Goal: Information Seeking & Learning: Learn about a topic

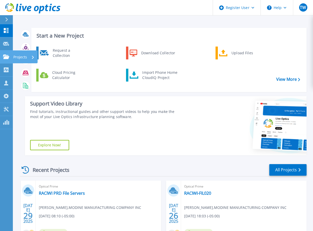
click at [3, 55] on link "Projects Projects" at bounding box center [6, 56] width 13 height 13
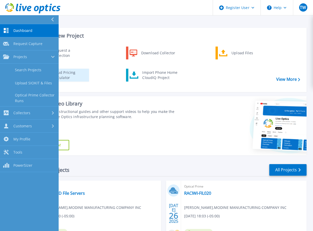
drag, startPoint x: 19, startPoint y: 69, endPoint x: 83, endPoint y: 75, distance: 64.9
click at [20, 69] on link "Search Projects" at bounding box center [29, 70] width 59 height 13
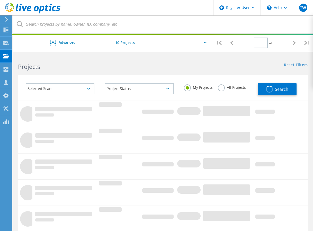
type input "1"
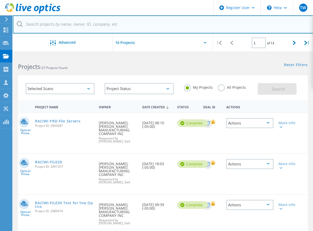
click at [84, 23] on input "text" at bounding box center [163, 24] width 301 height 18
type input "3068977"
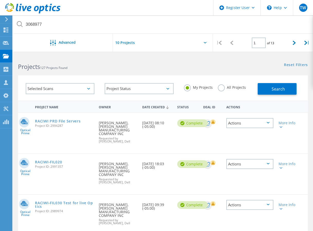
click at [223, 88] on div "My Projects All Projects" at bounding box center [218, 87] width 79 height 19
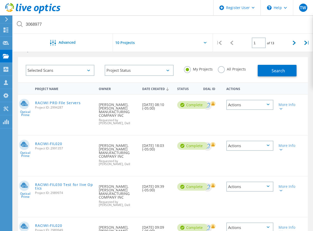
scroll to position [26, 0]
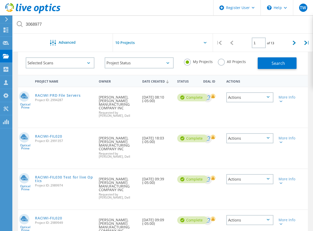
click at [221, 64] on label "All Projects" at bounding box center [232, 61] width 28 height 5
click at [0, 0] on input "All Projects" at bounding box center [0, 0] width 0 height 0
click at [269, 67] on button "Search" at bounding box center [277, 63] width 39 height 12
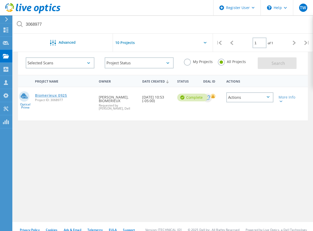
click at [53, 95] on link "Biomerieux 0925" at bounding box center [51, 96] width 32 height 4
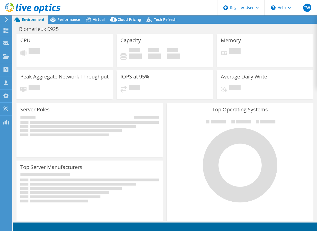
select select "USD"
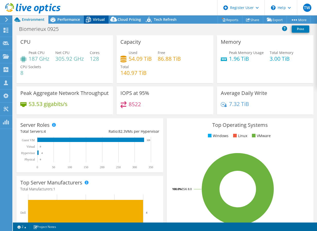
click at [93, 19] on div "Virtual" at bounding box center [96, 19] width 25 height 8
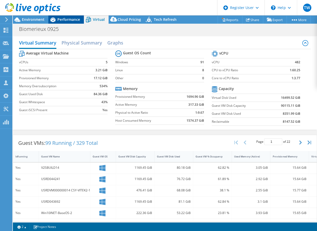
click at [68, 21] on span "Performance" at bounding box center [68, 19] width 23 height 5
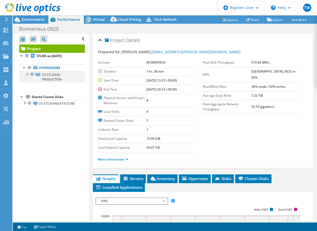
click at [28, 75] on div at bounding box center [26, 73] width 5 height 5
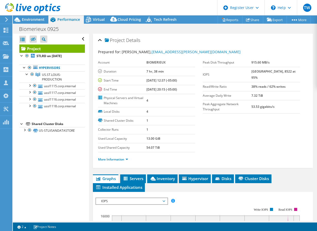
click at [94, 15] on header "TW Dell User [PERSON_NAME] [PERSON_NAME][EMAIL_ADDRESS][PERSON_NAME][DOMAIN_NAM…" at bounding box center [158, 7] width 317 height 15
click at [96, 19] on span "Virtual" at bounding box center [99, 19] width 12 height 5
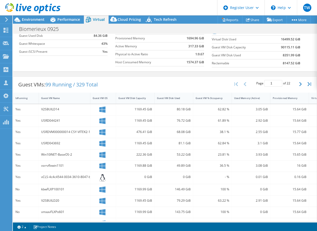
drag, startPoint x: 82, startPoint y: 72, endPoint x: 77, endPoint y: 101, distance: 29.2
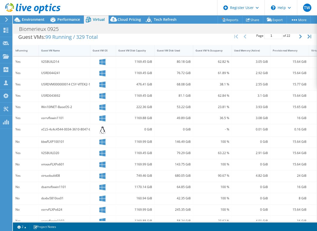
scroll to position [106, 0]
click at [47, 50] on div "Guest VM Name" at bounding box center [61, 50] width 40 height 3
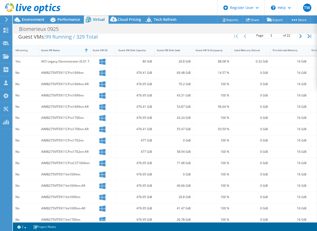
click at [47, 50] on div "Guest VM Name" at bounding box center [61, 50] width 40 height 3
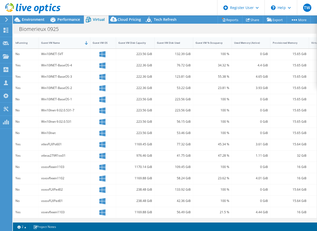
scroll to position [118, 0]
drag, startPoint x: 72, startPoint y: 66, endPoint x: 72, endPoint y: 80, distance: 13.1
click at [59, 41] on div "Guest VM Name" at bounding box center [61, 42] width 40 height 3
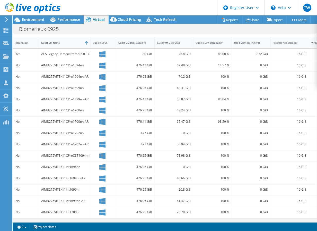
drag, startPoint x: 77, startPoint y: 98, endPoint x: 77, endPoint y: 131, distance: 32.7
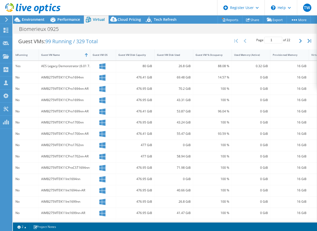
drag, startPoint x: 87, startPoint y: 99, endPoint x: 87, endPoint y: 79, distance: 19.3
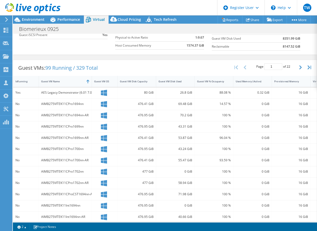
scroll to position [26, 0]
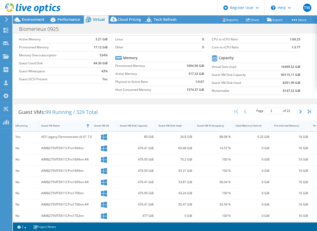
drag, startPoint x: 90, startPoint y: 65, endPoint x: 90, endPoint y: 47, distance: 18.0
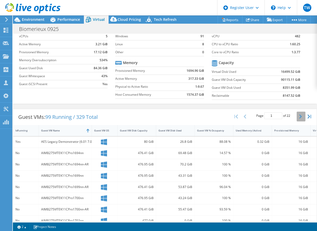
click at [297, 115] on button "button" at bounding box center [301, 117] width 9 height 10
click at [297, 118] on button "button" at bounding box center [301, 117] width 9 height 10
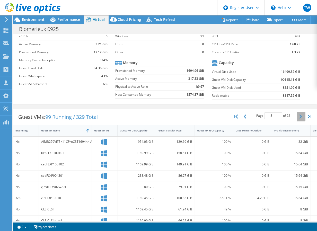
click at [297, 118] on button "button" at bounding box center [301, 117] width 9 height 10
drag, startPoint x: 63, startPoint y: 188, endPoint x: 41, endPoint y: 187, distance: 22.2
click at [41, 187] on div "dclhvFLXPo601" at bounding box center [65, 187] width 48 height 6
click at [299, 115] on icon "button" at bounding box center [300, 117] width 3 height 4
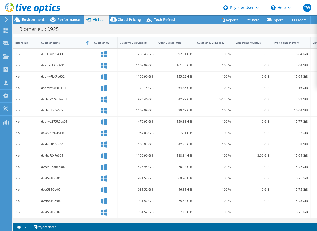
click at [61, 151] on div "dsxbvFLXPo601" at bounding box center [65, 156] width 53 height 11
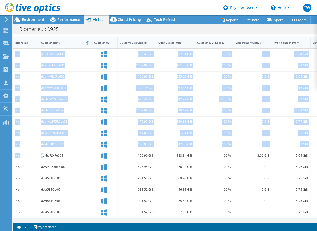
scroll to position [0, 49]
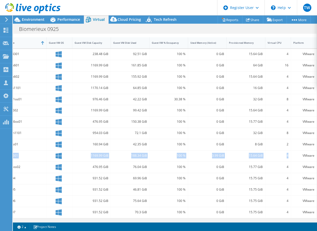
drag, startPoint x: 44, startPoint y: 152, endPoint x: 287, endPoint y: 152, distance: 243.3
click at [287, 152] on div "No dsxbvFLXPo601 1169.99 GiB 188.34 GiB 100 % 3.99 GiB 15.64 GiB 4 VMware" at bounding box center [142, 156] width 349 height 11
drag, startPoint x: 161, startPoint y: 214, endPoint x: 142, endPoint y: 213, distance: 19.1
click at [142, 213] on div "No dvst5810cr07 931.52 GiB 70.3 GiB 100 % 0 GiB 15.75 GiB 4 VMware" at bounding box center [142, 212] width 349 height 11
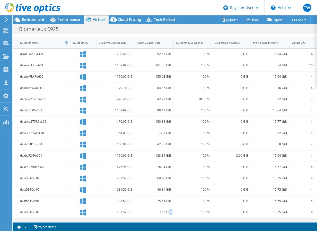
scroll to position [0, 0]
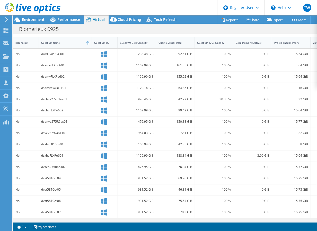
click at [45, 155] on div "dsxbvFLXPo601" at bounding box center [65, 156] width 53 height 11
drag, startPoint x: 47, startPoint y: 151, endPoint x: 277, endPoint y: 151, distance: 229.7
click at [277, 151] on div "No dsxbvFLXPo601 1169.99 GiB 188.34 GiB 100 % 3.99 GiB 15.64 GiB 4 VMware" at bounding box center [187, 156] width 349 height 11
click at [21, 153] on div "No" at bounding box center [25, 156] width 21 height 6
drag, startPoint x: 15, startPoint y: 152, endPoint x: 285, endPoint y: 150, distance: 269.3
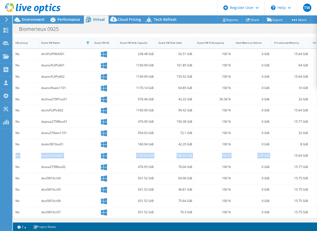
click at [285, 151] on div "No dsxbvFLXPo601 1169.99 GiB 188.34 GiB 100 % 3.99 GiB 15.64 GiB 4 VMware" at bounding box center [187, 156] width 349 height 11
click at [277, 153] on div "15.64 GiB" at bounding box center [291, 156] width 34 height 6
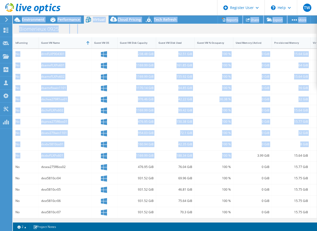
scroll to position [0, 49]
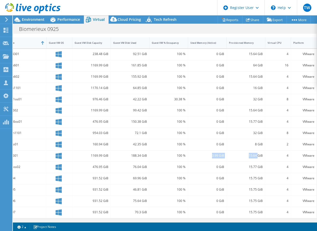
drag, startPoint x: 260, startPoint y: 149, endPoint x: 254, endPoint y: 153, distance: 7.5
click at [254, 153] on div "No dsxbvFLXPo601 1169.99 GiB 188.34 GiB 100 % 3.99 GiB 15.64 GiB 4 VMware" at bounding box center [142, 156] width 349 height 11
click at [60, 17] on div at bounding box center [30, 8] width 61 height 17
click at [60, 20] on span "Performance" at bounding box center [68, 19] width 23 height 5
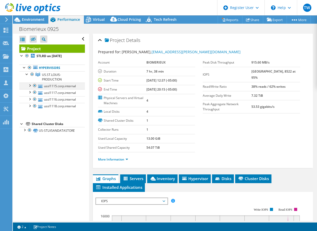
click at [29, 85] on div at bounding box center [29, 85] width 5 height 5
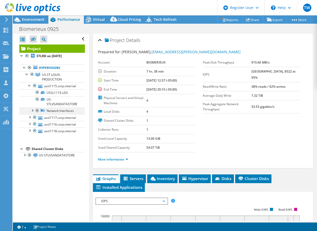
click at [32, 111] on div at bounding box center [32, 110] width 5 height 5
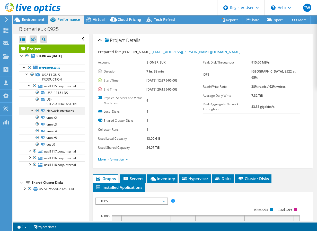
click at [32, 111] on div at bounding box center [32, 110] width 5 height 5
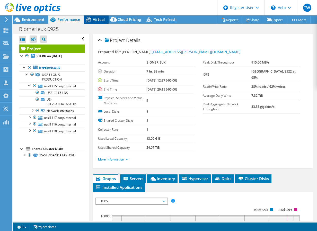
click at [93, 22] on div "Virtual" at bounding box center [96, 19] width 25 height 8
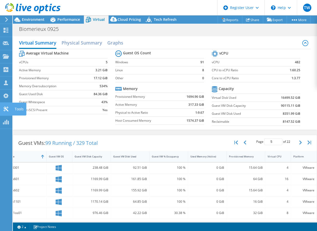
drag, startPoint x: 36, startPoint y: 113, endPoint x: 3, endPoint y: 111, distance: 33.3
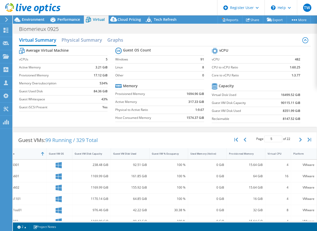
scroll to position [0, 0]
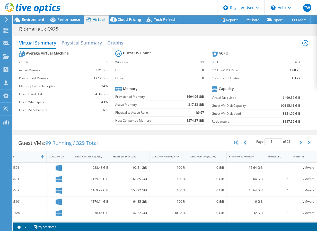
drag, startPoint x: 94, startPoint y: 105, endPoint x: 94, endPoint y: 63, distance: 41.7
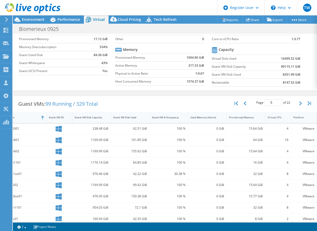
drag, startPoint x: 94, startPoint y: 63, endPoint x: 93, endPoint y: 84, distance: 20.4
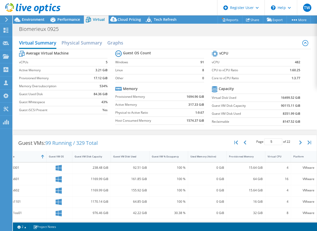
drag, startPoint x: 93, startPoint y: 77, endPoint x: 93, endPoint y: 55, distance: 22.4
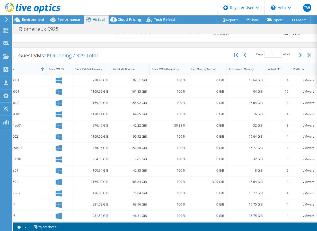
scroll to position [118, 0]
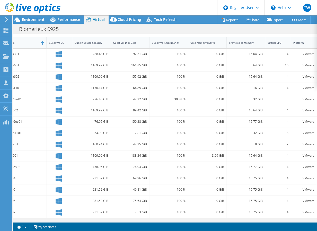
drag, startPoint x: 94, startPoint y: 64, endPoint x: 94, endPoint y: 90, distance: 25.7
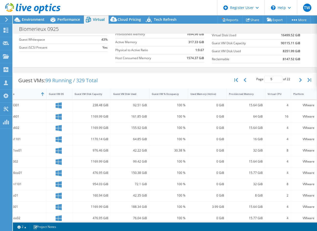
scroll to position [0, 0]
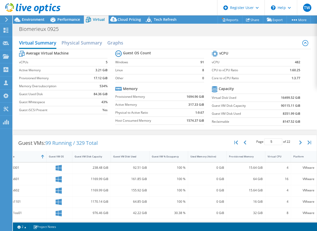
drag, startPoint x: 94, startPoint y: 90, endPoint x: 101, endPoint y: 17, distance: 73.1
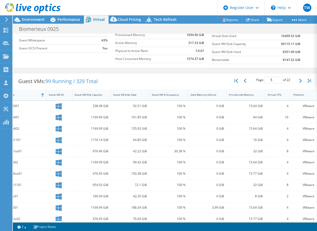
scroll to position [118, 0]
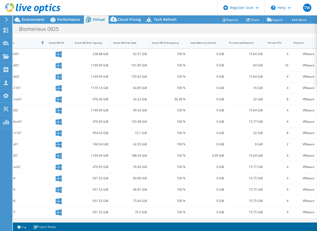
drag, startPoint x: 101, startPoint y: 67, endPoint x: 100, endPoint y: 108, distance: 41.0
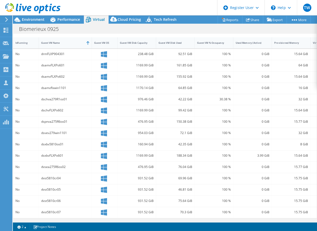
drag, startPoint x: 104, startPoint y: 129, endPoint x: 46, endPoint y: 124, distance: 58.4
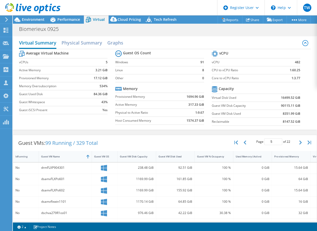
drag, startPoint x: 51, startPoint y: 122, endPoint x: 51, endPoint y: 42, distance: 79.8
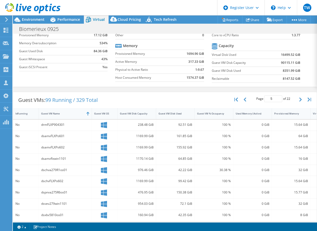
scroll to position [118, 0]
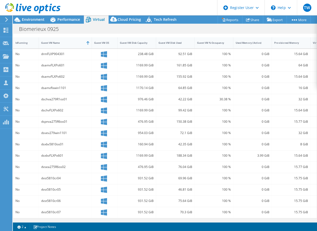
drag, startPoint x: 57, startPoint y: 82, endPoint x: 53, endPoint y: 129, distance: 47.0
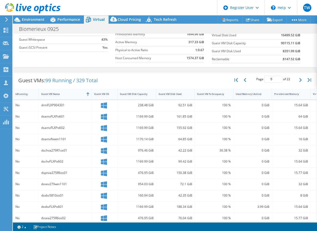
drag, startPoint x: 58, startPoint y: 108, endPoint x: 60, endPoint y: 78, distance: 30.2
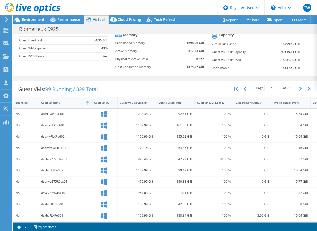
scroll to position [57, 0]
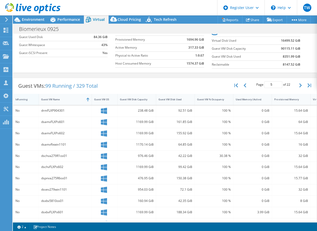
click at [22, 98] on div "IsRunning" at bounding box center [22, 99] width 15 height 3
click at [22, 99] on div "IsRunning" at bounding box center [22, 99] width 15 height 3
type input "1"
click at [22, 99] on div "IsRunning" at bounding box center [22, 99] width 15 height 3
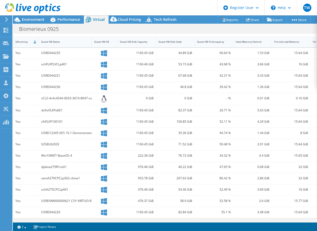
drag, startPoint x: 35, startPoint y: 158, endPoint x: 35, endPoint y: 181, distance: 23.7
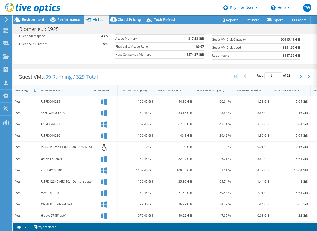
drag, startPoint x: 35, startPoint y: 170, endPoint x: 38, endPoint y: 141, distance: 29.3
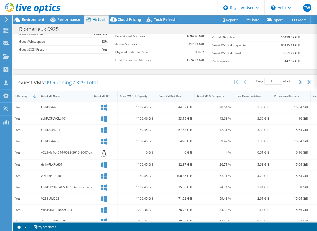
drag, startPoint x: 66, startPoint y: 144, endPoint x: 70, endPoint y: 145, distance: 4.7
click at [68, 145] on div "USRD044236" at bounding box center [65, 141] width 53 height 11
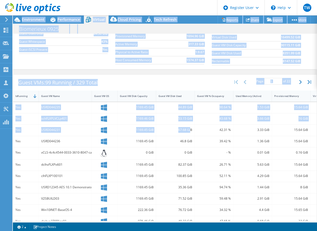
scroll to position [0, 49]
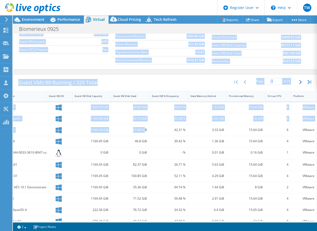
drag, startPoint x: 191, startPoint y: 132, endPoint x: 310, endPoint y: 146, distance: 120.2
click at [311, 145] on div "Yes USRD044235 1169.45 GiB 44.89 GiB 90.64 % 1.53 GiB 15.64 GiB 4 VMware Yes sc…" at bounding box center [142, 187] width 349 height 170
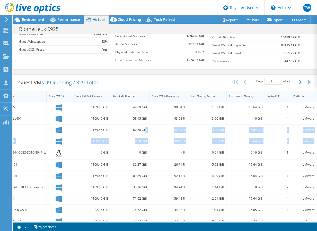
drag, startPoint x: 310, startPoint y: 146, endPoint x: 306, endPoint y: 146, distance: 3.9
click at [307, 146] on div "VMware" at bounding box center [304, 141] width 26 height 11
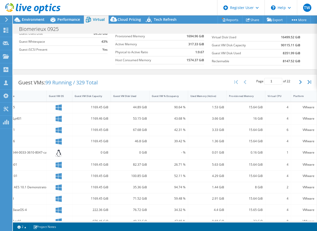
click at [66, 83] on span "99 Running / 329 Total" at bounding box center [71, 82] width 53 height 7
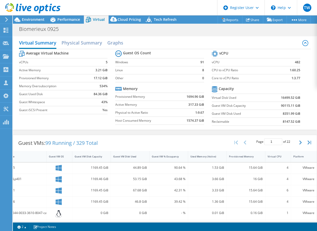
drag, startPoint x: 110, startPoint y: 35, endPoint x: 94, endPoint y: -11, distance: 48.4
click at [87, 41] on h2 "Physical Summary" at bounding box center [82, 43] width 41 height 11
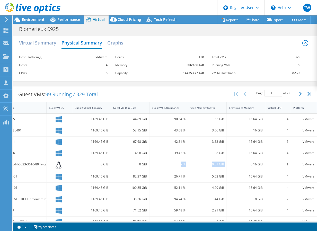
drag, startPoint x: 207, startPoint y: 169, endPoint x: 238, endPoint y: 169, distance: 30.6
click at [238, 169] on div "Yes vCLS-4c4c4544-0033-3610-8047-cac04f5a3434 0 GiB 0 GiB - % 0.01 GiB 0.16 GiB…" at bounding box center [142, 165] width 349 height 12
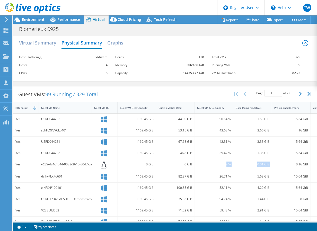
drag, startPoint x: 238, startPoint y: 169, endPoint x: 89, endPoint y: 151, distance: 150.4
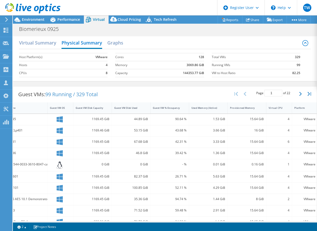
scroll to position [0, 49]
drag, startPoint x: 160, startPoint y: 140, endPoint x: 169, endPoint y: 140, distance: 9.0
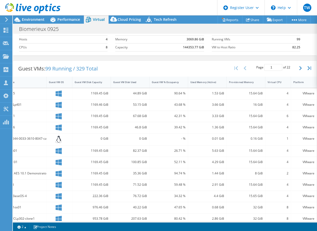
drag, startPoint x: 178, startPoint y: 135, endPoint x: 213, endPoint y: 124, distance: 36.4
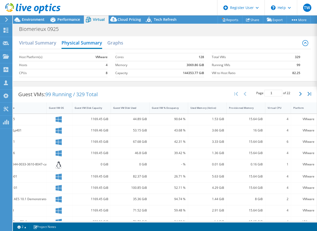
drag, startPoint x: 213, startPoint y: 124, endPoint x: 203, endPoint y: 84, distance: 40.9
drag, startPoint x: 157, startPoint y: 33, endPoint x: 153, endPoint y: 14, distance: 19.1
click at [119, 41] on h2 "Graphs" at bounding box center [115, 43] width 16 height 11
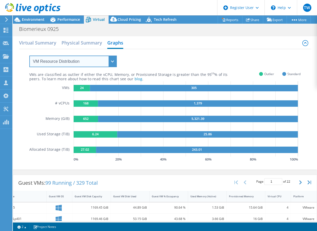
click at [91, 60] on select "VM Resource Distribution Provisioning Contrast Over Provisioning" at bounding box center [73, 62] width 88 height 12
click at [29, 56] on select "VM Resource Distribution Provisioning Contrast Over Provisioning" at bounding box center [73, 62] width 88 height 12
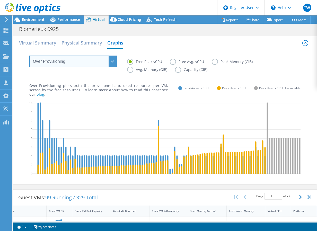
click at [84, 63] on select "VM Resource Distribution Provisioning Contrast Over Provisioning" at bounding box center [73, 62] width 88 height 12
click at [29, 56] on select "VM Resource Distribution Provisioning Contrast Over Provisioning" at bounding box center [73, 62] width 88 height 12
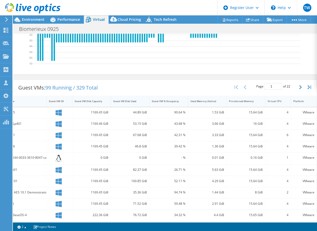
drag, startPoint x: 128, startPoint y: 79, endPoint x: 128, endPoint y: 104, distance: 25.5
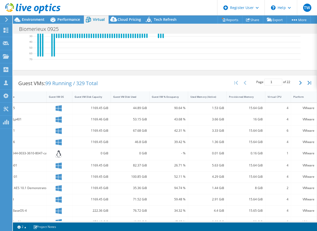
scroll to position [50, 0]
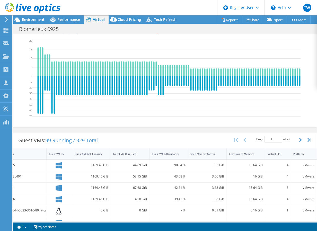
drag, startPoint x: 138, startPoint y: 120, endPoint x: 138, endPoint y: 58, distance: 61.3
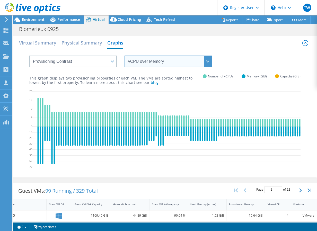
click at [204, 62] on select "vCPU over Memory vCPU over Capacity Memory over vCPU Memory over Capacity Capac…" at bounding box center [169, 62] width 88 height 12
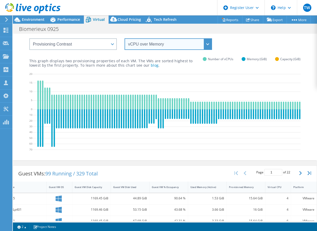
scroll to position [26, 0]
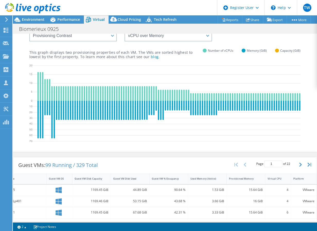
drag, startPoint x: 141, startPoint y: 71, endPoint x: 68, endPoint y: 63, distance: 73.8
click at [88, 38] on select "VM Resource Distribution Provisioning Contrast Over Provisioning" at bounding box center [73, 36] width 88 height 12
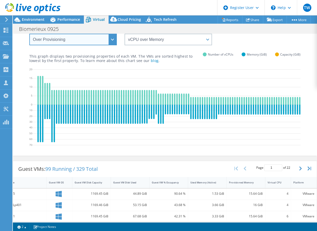
click at [29, 34] on select "VM Resource Distribution Provisioning Contrast Over Provisioning" at bounding box center [73, 40] width 88 height 12
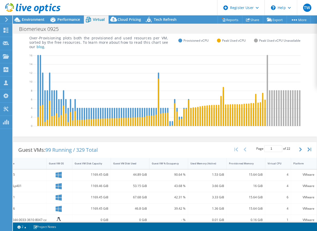
scroll to position [13, 0]
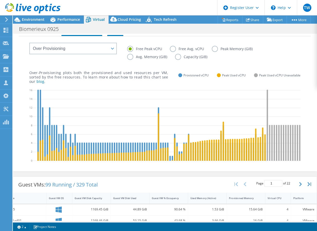
drag, startPoint x: 100, startPoint y: 87, endPoint x: 95, endPoint y: 47, distance: 40.7
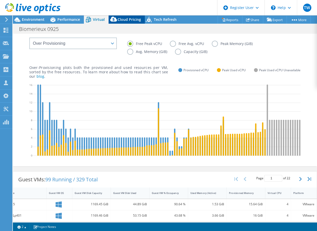
scroll to position [0, 0]
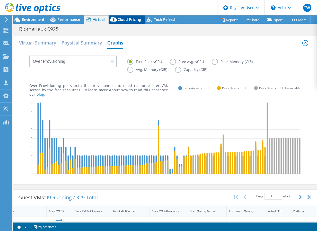
drag, startPoint x: 115, startPoint y: 51, endPoint x: 112, endPoint y: 25, distance: 26.4
click at [130, 71] on label "Avg. Memory (GiB)" at bounding box center [151, 70] width 48 height 6
click at [0, 0] on input "Avg. Memory (GiB)" at bounding box center [0, 0] width 0 height 0
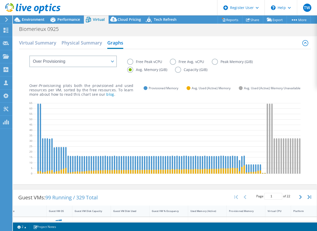
click at [170, 60] on label "Free Avg. vCPU" at bounding box center [191, 62] width 42 height 6
click at [0, 0] on input "Free Avg. vCPU" at bounding box center [0, 0] width 0 height 0
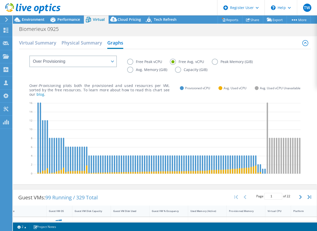
click at [216, 61] on label "Peak Memory (GiB)" at bounding box center [236, 62] width 49 height 6
click at [0, 0] on input "Peak Memory (GiB)" at bounding box center [0, 0] width 0 height 0
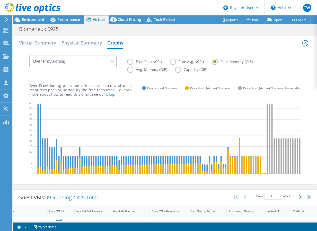
drag, startPoint x: 176, startPoint y: 79, endPoint x: 175, endPoint y: 58, distance: 20.9
click at [175, 62] on label "Free Avg. vCPU" at bounding box center [191, 62] width 42 height 6
click at [0, 0] on input "Free Avg. vCPU" at bounding box center [0, 0] width 0 height 0
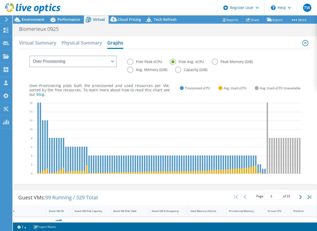
click at [128, 70] on label "Avg. Memory (GiB)" at bounding box center [151, 70] width 48 height 6
click at [0, 0] on input "Avg. Memory (GiB)" at bounding box center [0, 0] width 0 height 0
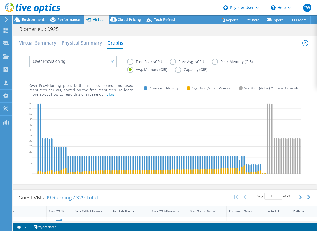
drag, startPoint x: 129, startPoint y: 86, endPoint x: 122, endPoint y: 63, distance: 24.1
click at [175, 72] on label "Capacity (GiB)" at bounding box center [195, 70] width 40 height 6
click at [0, 0] on input "Capacity (GiB)" at bounding box center [0, 0] width 0 height 0
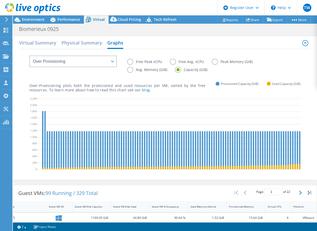
click at [130, 70] on label "Avg. Memory (GiB)" at bounding box center [151, 70] width 48 height 6
click at [0, 0] on input "Avg. Memory (GiB)" at bounding box center [0, 0] width 0 height 0
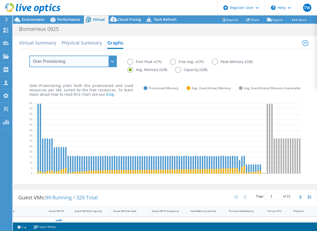
click at [85, 63] on select "VM Resource Distribution Provisioning Contrast Over Provisioning" at bounding box center [73, 62] width 88 height 12
click at [29, 56] on select "VM Resource Distribution Provisioning Contrast Over Provisioning" at bounding box center [73, 62] width 88 height 12
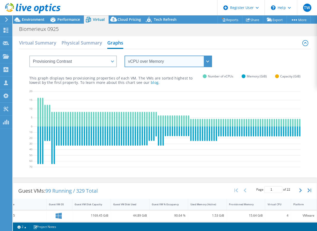
click at [142, 63] on select "vCPU over Memory vCPU over Capacity Memory over vCPU Memory over Capacity Capac…" at bounding box center [169, 62] width 88 height 12
click at [140, 60] on select "vCPU over Memory vCPU over Capacity Memory over vCPU Memory over Capacity Capac…" at bounding box center [169, 62] width 88 height 12
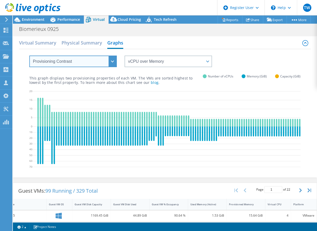
click at [96, 62] on select "VM Resource Distribution Provisioning Contrast Over Provisioning" at bounding box center [73, 62] width 88 height 12
select select "VM Resource Distribution"
click at [29, 56] on select "VM Resource Distribution Provisioning Contrast Over Provisioning" at bounding box center [73, 62] width 88 height 12
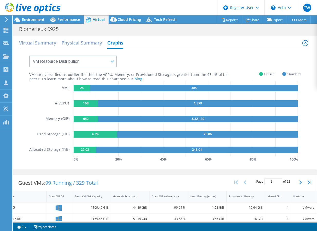
drag, startPoint x: 90, startPoint y: 170, endPoint x: 90, endPoint y: 143, distance: 27.8
click at [80, 88] on text "24" at bounding box center [82, 87] width 4 height 5
click at [80, 87] on text "24" at bounding box center [82, 87] width 4 height 5
click at [80, 103] on rect at bounding box center [86, 103] width 24 height 6
click at [78, 120] on rect at bounding box center [86, 119] width 24 height 6
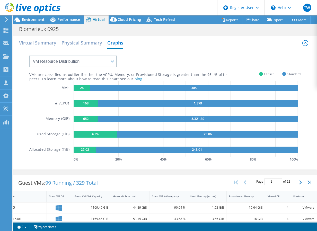
click at [78, 146] on icon "24 305 168 1,379 652 5,321.39 6.24 25.86 27.02 243.01" at bounding box center [187, 118] width 227 height 75
click at [80, 46] on h2 "Physical Summary" at bounding box center [82, 43] width 41 height 11
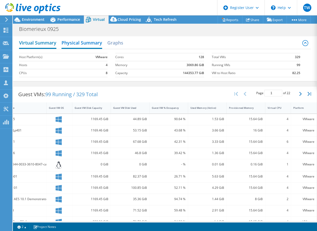
click at [46, 45] on h2 "Virtual Summary" at bounding box center [37, 43] width 37 height 11
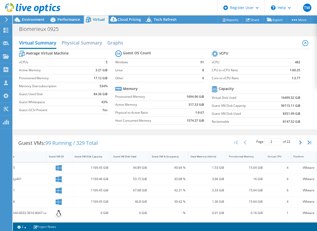
drag, startPoint x: 97, startPoint y: 97, endPoint x: 15, endPoint y: 83, distance: 83.1
click at [197, 157] on div "Used Memory (Active)" at bounding box center [205, 156] width 28 height 3
click at [237, 159] on div "Provisioned Memory" at bounding box center [243, 157] width 32 height 8
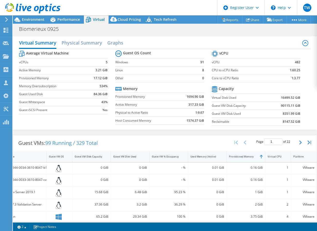
click at [237, 159] on div "Provisioned Memory" at bounding box center [243, 157] width 32 height 8
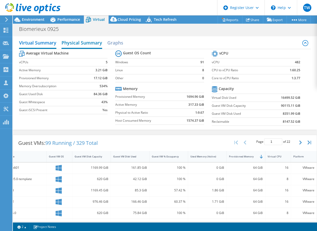
click at [97, 45] on h2 "Physical Summary" at bounding box center [82, 43] width 41 height 11
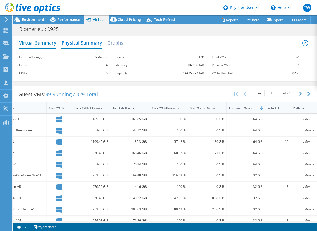
click at [45, 43] on h2 "Virtual Summary" at bounding box center [37, 43] width 37 height 11
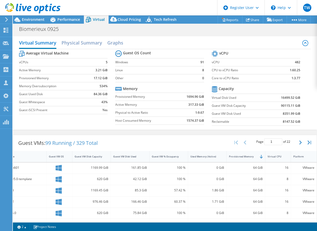
drag, startPoint x: 82, startPoint y: 143, endPoint x: 75, endPoint y: 143, distance: 7.2
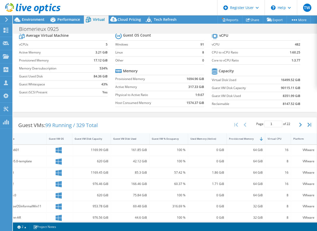
scroll to position [26, 0]
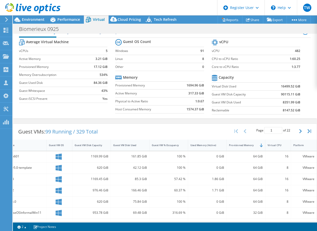
drag, startPoint x: 149, startPoint y: 117, endPoint x: 111, endPoint y: 116, distance: 37.3
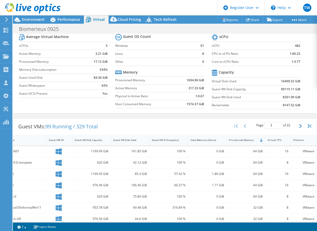
scroll to position [30, 0]
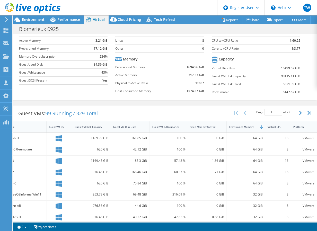
drag, startPoint x: 141, startPoint y: 141, endPoint x: 141, endPoint y: 150, distance: 8.8
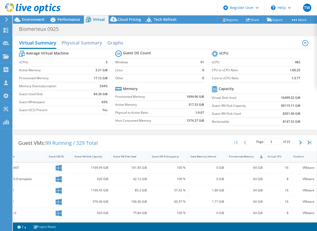
drag, startPoint x: 137, startPoint y: 137, endPoint x: 138, endPoint y: 98, distance: 39.7
drag, startPoint x: 174, startPoint y: 208, endPoint x: 248, endPoint y: 198, distance: 75.3
drag, startPoint x: 122, startPoint y: 82, endPoint x: 109, endPoint y: 45, distance: 39.7
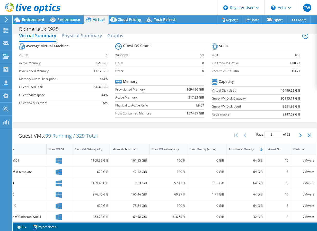
drag, startPoint x: 94, startPoint y: 122, endPoint x: 94, endPoint y: 135, distance: 12.9
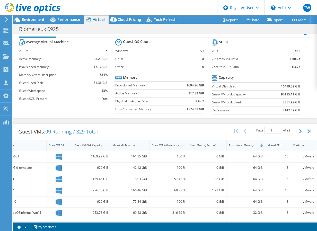
click at [69, 135] on span "99 Running / 329 Total" at bounding box center [71, 131] width 53 height 7
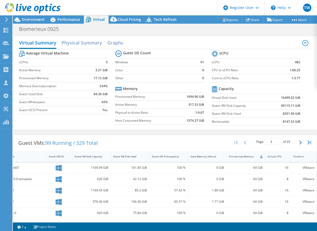
drag, startPoint x: 89, startPoint y: 86, endPoint x: 88, endPoint y: 64, distance: 21.4
click at [84, 43] on h2 "Physical Summary" at bounding box center [82, 43] width 41 height 11
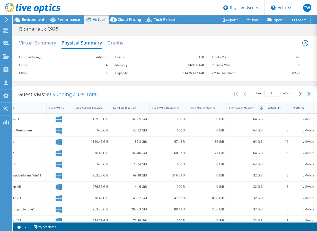
click at [274, 109] on div "Virtual CPU" at bounding box center [275, 107] width 15 height 3
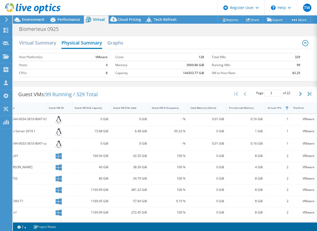
click at [274, 109] on div "Virtual CPU" at bounding box center [275, 107] width 15 height 3
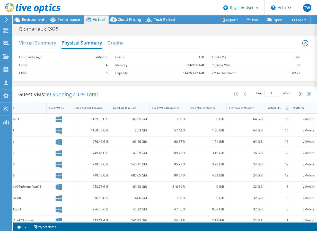
drag, startPoint x: 229, startPoint y: 191, endPoint x: 267, endPoint y: 191, distance: 37.8
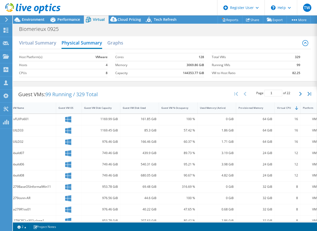
drag, startPoint x: 230, startPoint y: 109, endPoint x: 219, endPoint y: 85, distance: 26.6
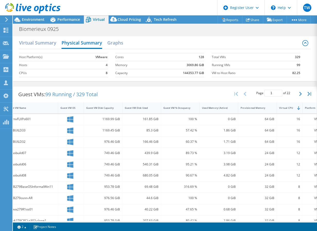
drag, startPoint x: 176, startPoint y: 87, endPoint x: 118, endPoint y: 86, distance: 58.2
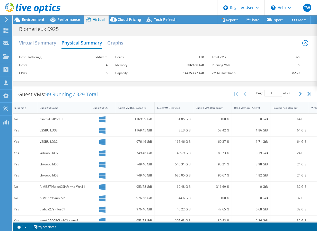
drag, startPoint x: 153, startPoint y: 139, endPoint x: 117, endPoint y: 135, distance: 36.0
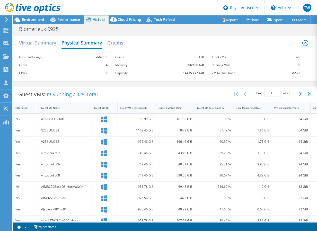
drag, startPoint x: 117, startPoint y: 135, endPoint x: 71, endPoint y: 115, distance: 49.9
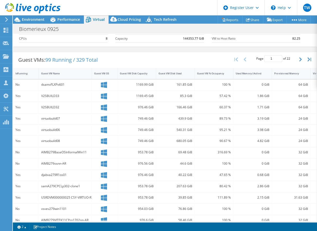
scroll to position [69, 0]
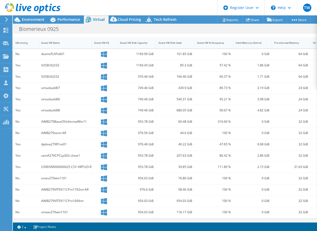
drag, startPoint x: 161, startPoint y: 133, endPoint x: 162, endPoint y: 162, distance: 28.9
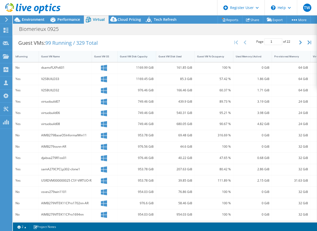
scroll to position [0, 0]
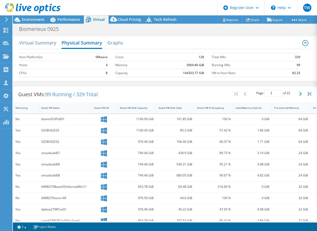
drag, startPoint x: 159, startPoint y: 146, endPoint x: 154, endPoint y: 110, distance: 37.2
click at [58, 119] on div "dsamvFLXPo601" at bounding box center [65, 119] width 48 height 6
drag, startPoint x: 126, startPoint y: 155, endPoint x: 44, endPoint y: 151, distance: 82.0
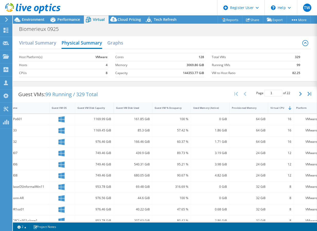
scroll to position [0, 49]
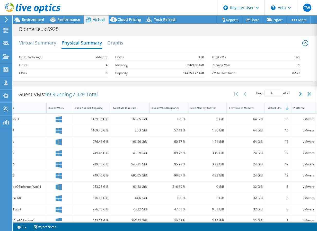
drag, startPoint x: 63, startPoint y: 153, endPoint x: 208, endPoint y: 153, distance: 145.0
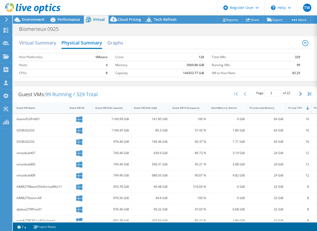
scroll to position [0, 0]
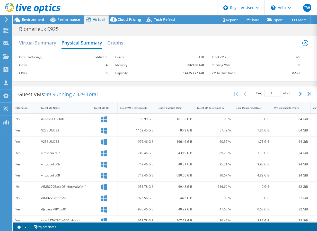
drag, startPoint x: 172, startPoint y: 119, endPoint x: 117, endPoint y: 118, distance: 55.6
click at [100, 119] on div at bounding box center [104, 119] width 21 height 6
click at [20, 118] on div "No" at bounding box center [25, 119] width 21 height 6
click at [17, 120] on div "No" at bounding box center [25, 119] width 21 height 6
drag, startPoint x: 18, startPoint y: 120, endPoint x: 188, endPoint y: 109, distance: 170.0
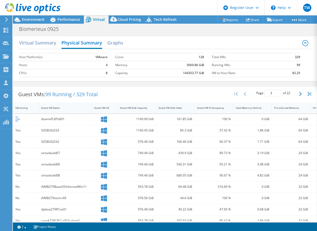
click at [188, 109] on div "IsRunning Guest VM Name Guest VM OS Guest VM Disk Capacity Guest VM Disk Used G…" at bounding box center [165, 192] width 304 height 181
drag, startPoint x: 73, startPoint y: 119, endPoint x: 41, endPoint y: 116, distance: 32.8
click at [41, 116] on div "dsamvFLXPo601" at bounding box center [65, 119] width 53 height 11
copy div "dsamvFLXPo601"
